Goal: Information Seeking & Learning: Learn about a topic

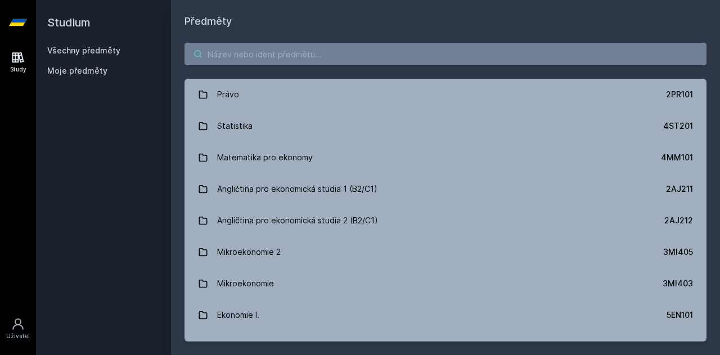
click at [276, 57] on input "search" at bounding box center [446, 54] width 522 height 23
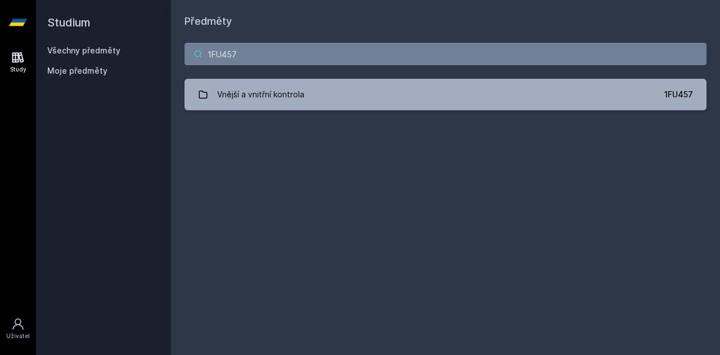
type input "1FU457"
click at [291, 97] on div "Vnější a vnitřní kontrola" at bounding box center [260, 94] width 87 height 23
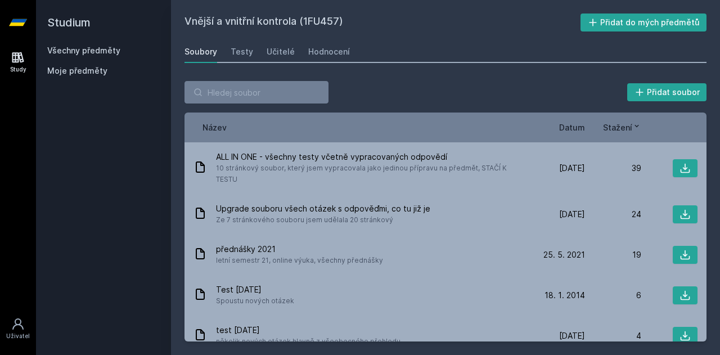
click at [324, 48] on div "Hodnocení" at bounding box center [329, 51] width 42 height 11
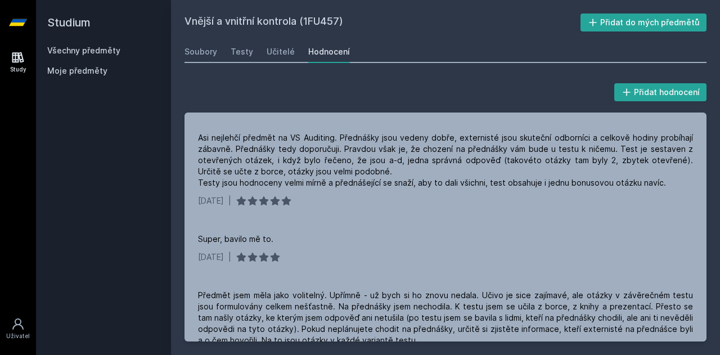
scroll to position [127, 0]
click at [273, 52] on div "Učitelé" at bounding box center [281, 51] width 28 height 11
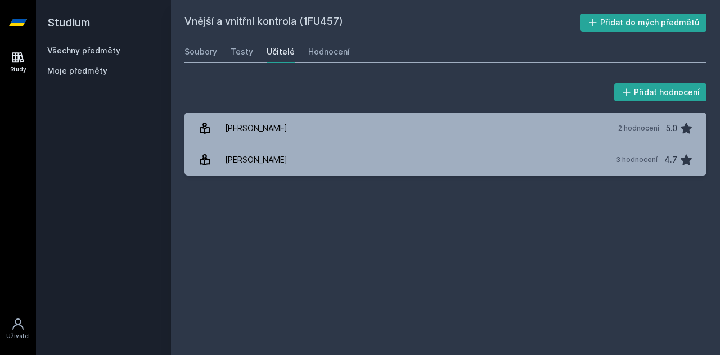
click at [312, 52] on div "Hodnocení" at bounding box center [329, 51] width 42 height 11
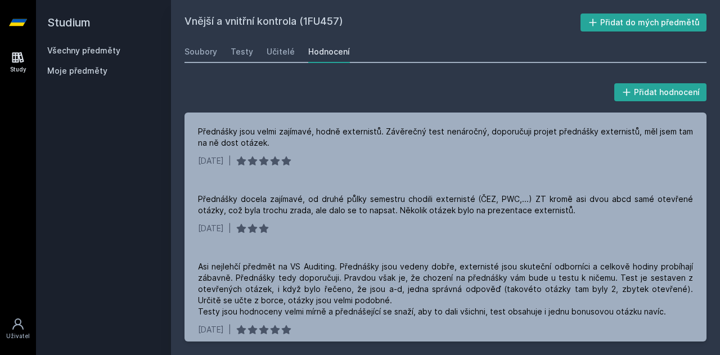
click at [109, 47] on link "Všechny předměty" at bounding box center [83, 51] width 73 height 10
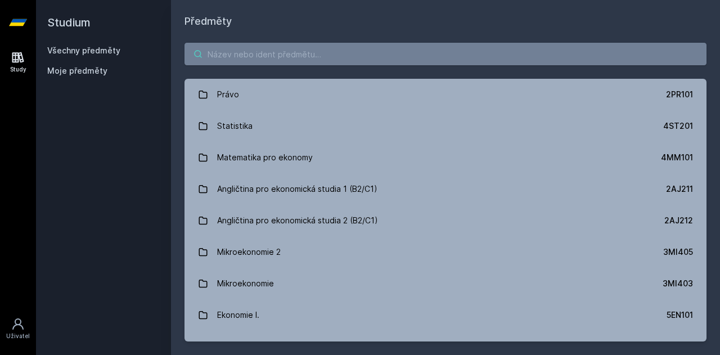
click at [294, 64] on input "search" at bounding box center [446, 54] width 522 height 23
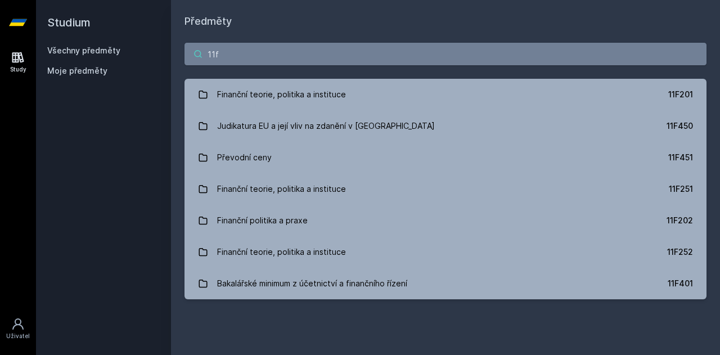
type input "11f"
click at [303, 126] on div "Judikatura EU a její vliv na zdanění v [GEOGRAPHIC_DATA]" at bounding box center [326, 126] width 218 height 23
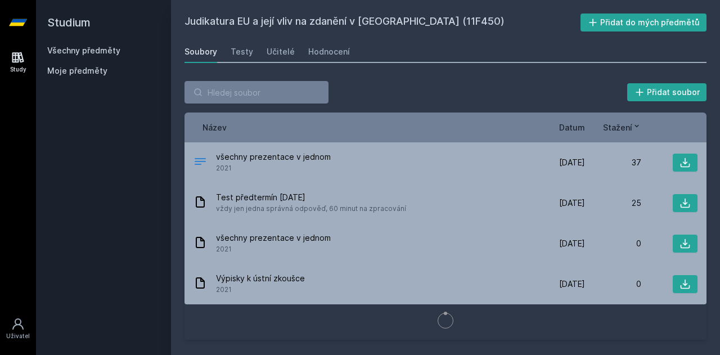
click at [331, 53] on div "Hodnocení" at bounding box center [329, 51] width 42 height 11
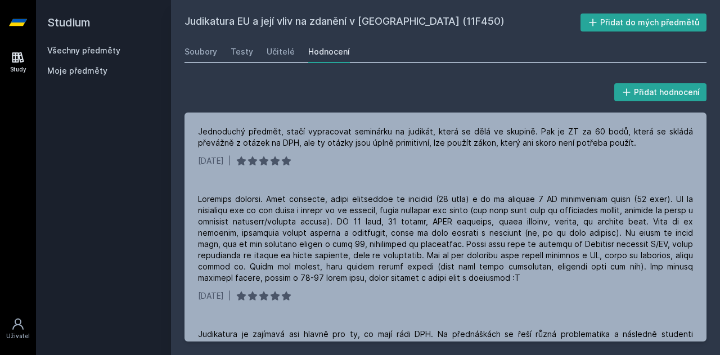
click at [190, 52] on div "Soubory" at bounding box center [201, 51] width 33 height 11
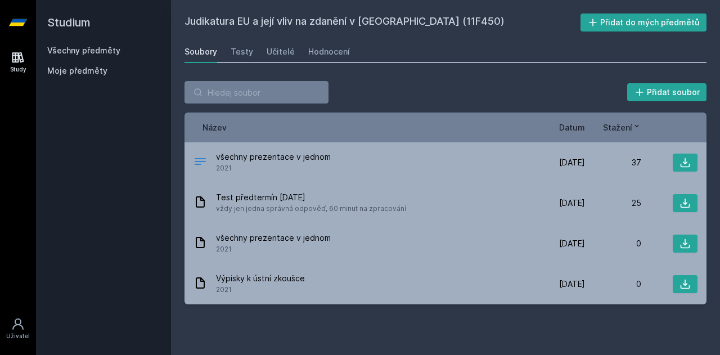
click at [97, 48] on link "Všechny předměty" at bounding box center [83, 51] width 73 height 10
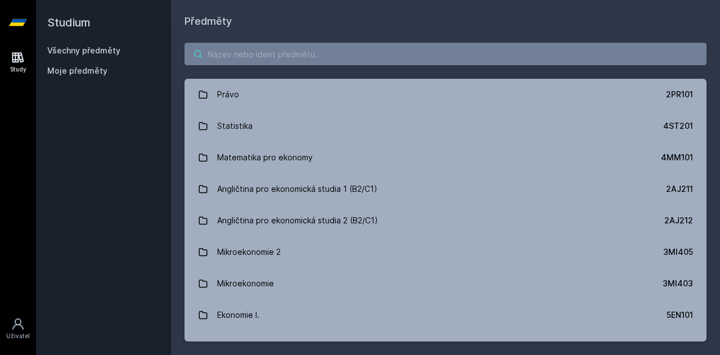
click at [298, 49] on input "search" at bounding box center [446, 54] width 522 height 23
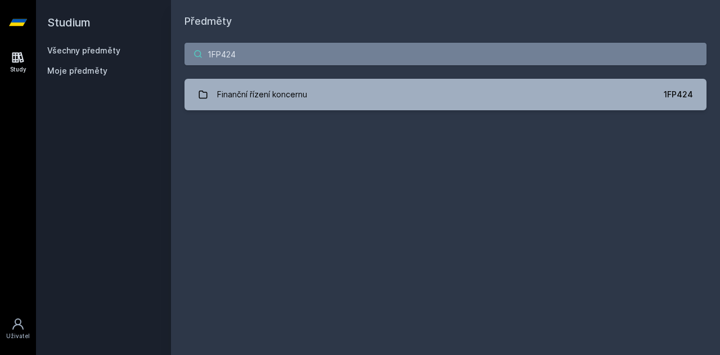
type input "1FP424"
click at [277, 98] on div "Finanční řízení koncernu" at bounding box center [262, 94] width 90 height 23
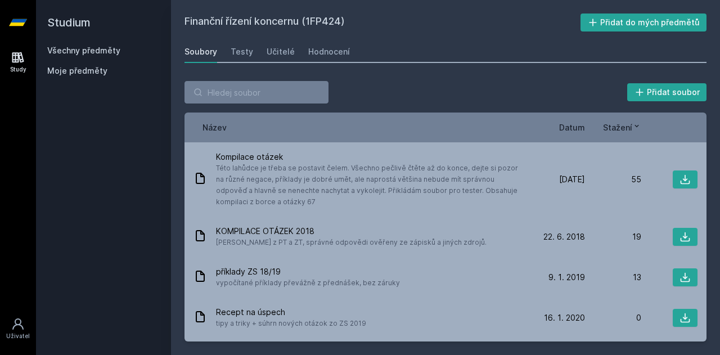
click at [340, 58] on link "Hodnocení" at bounding box center [329, 52] width 42 height 23
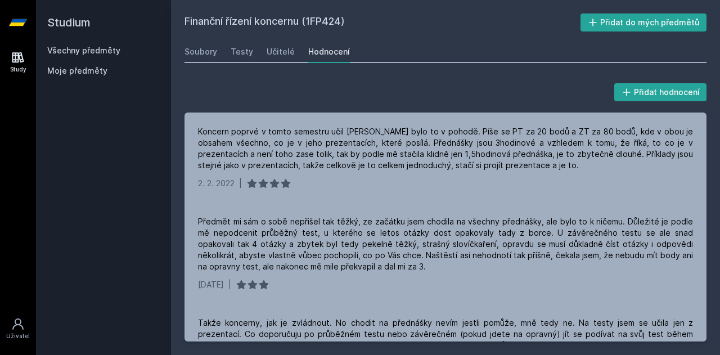
scroll to position [24, 0]
